Goal: Find specific page/section: Find specific page/section

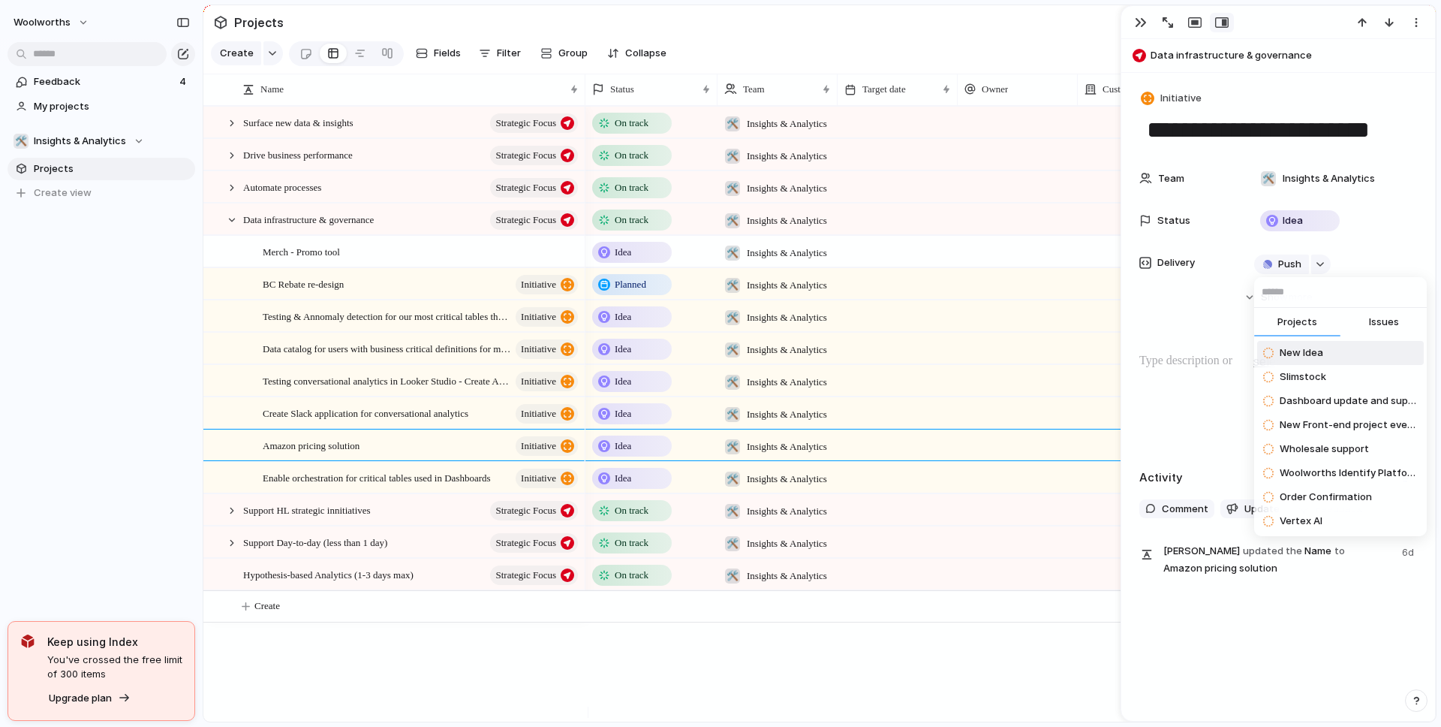
click at [234, 230] on div "Projects Issues New Idea Slimstock Dashboard update and support New Front-end p…" at bounding box center [720, 363] width 1441 height 727
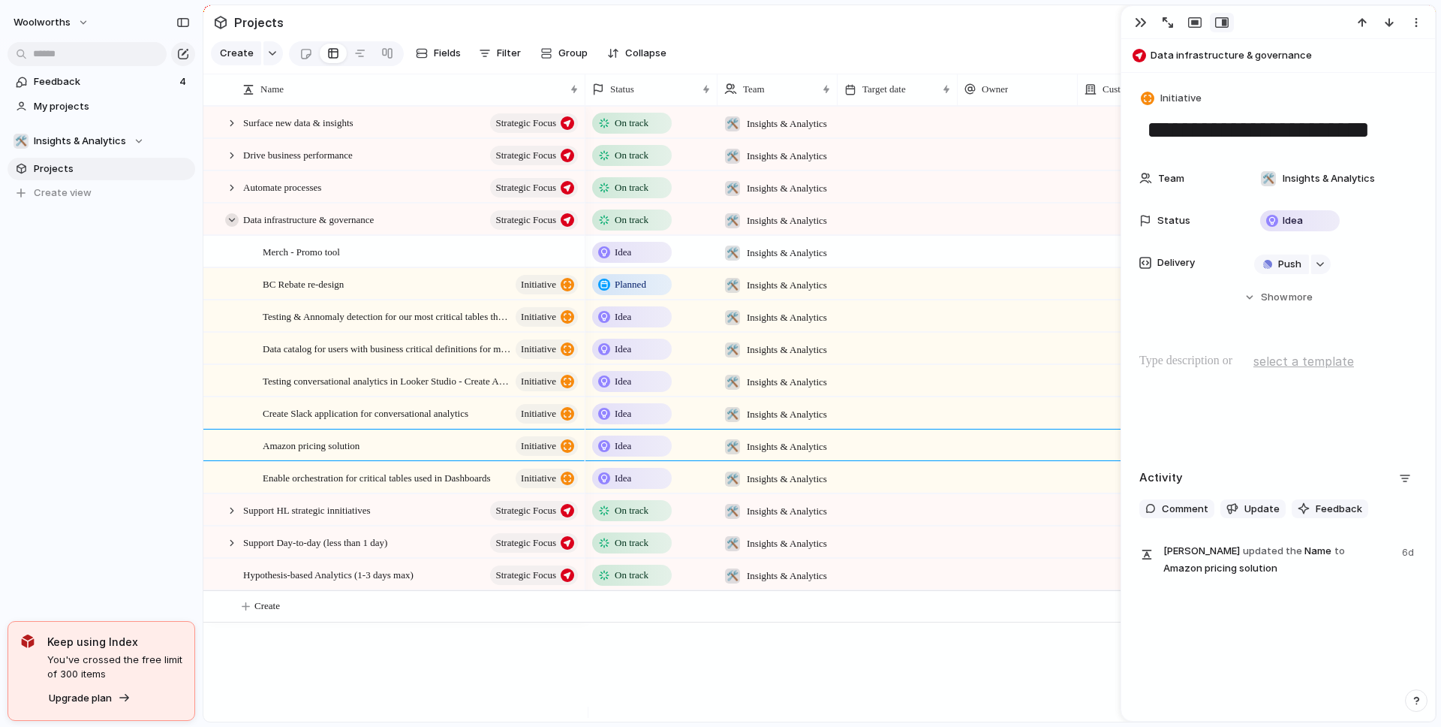
click at [230, 227] on div at bounding box center [232, 220] width 14 height 14
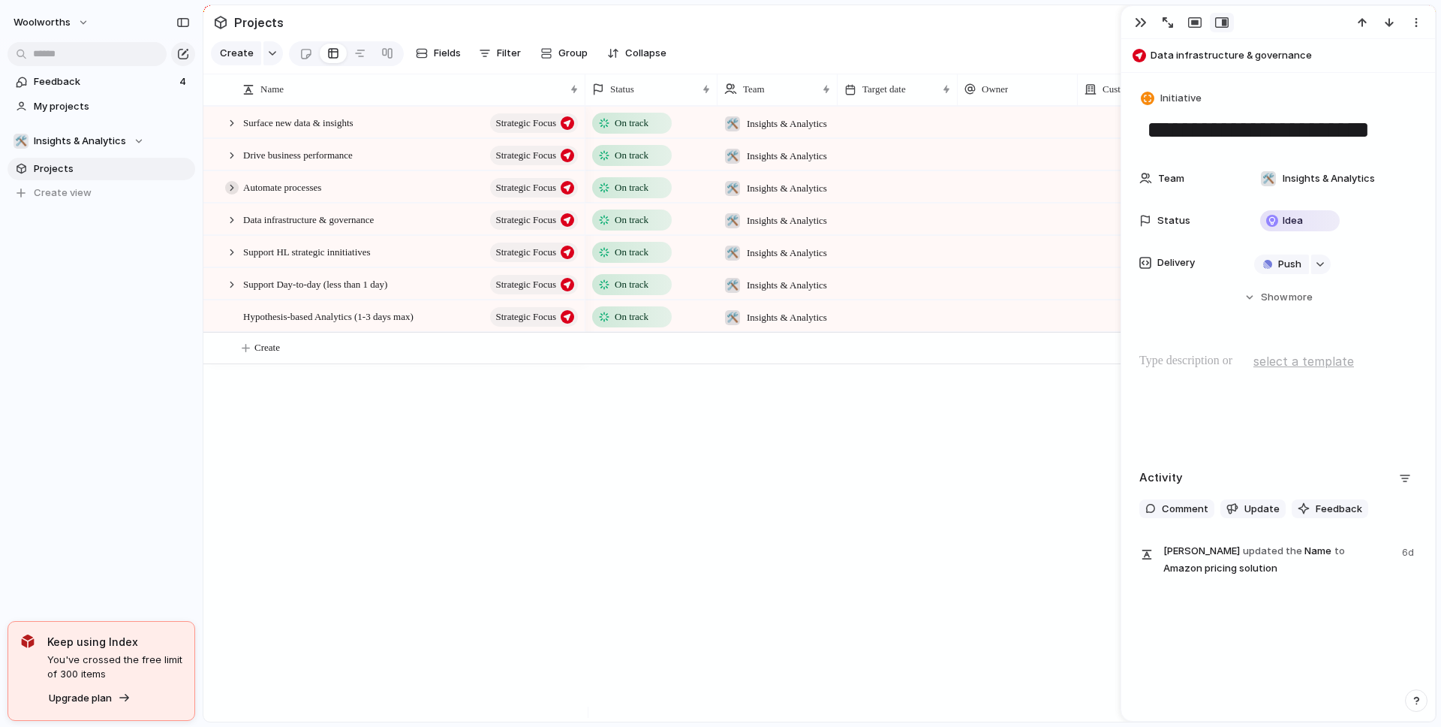
click at [231, 194] on div at bounding box center [232, 188] width 14 height 14
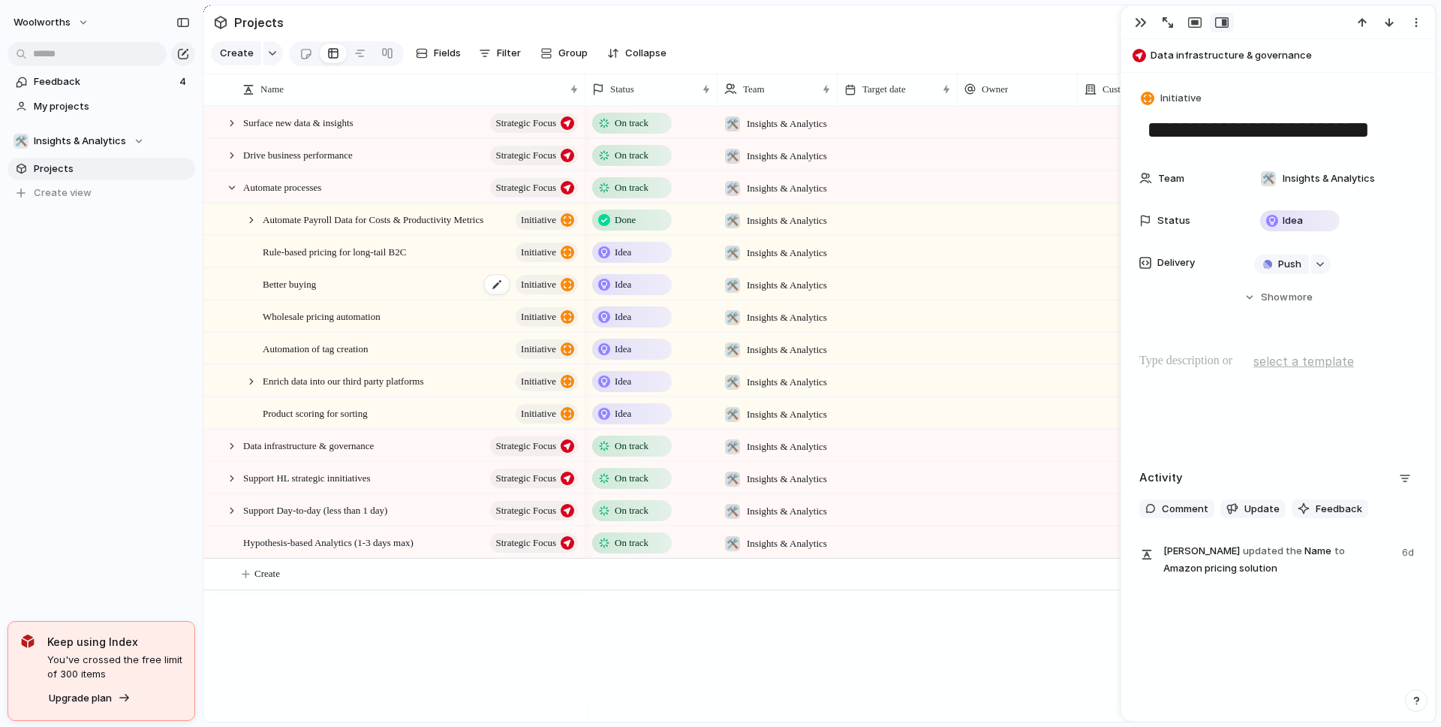
click at [292, 292] on span "Better buying" at bounding box center [289, 283] width 53 height 17
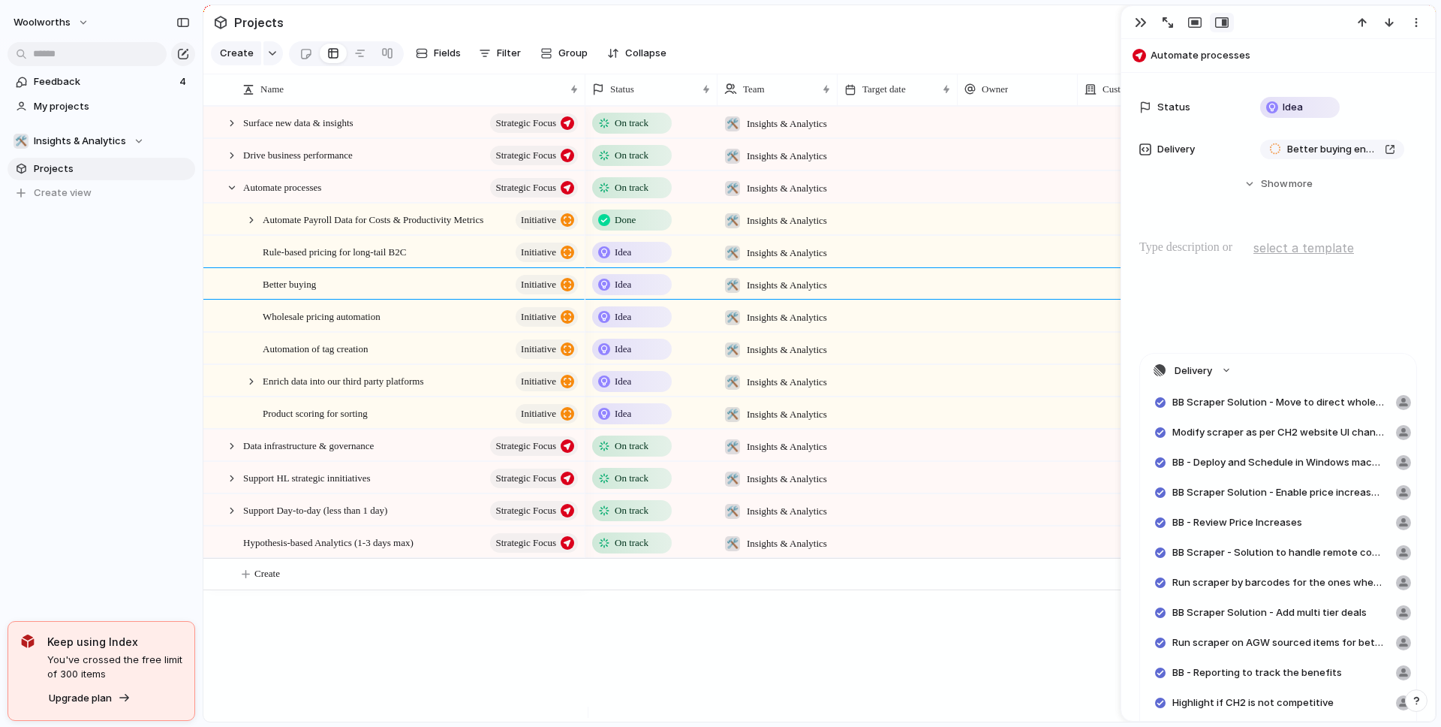
scroll to position [495, 0]
